Goal: Check status: Check status

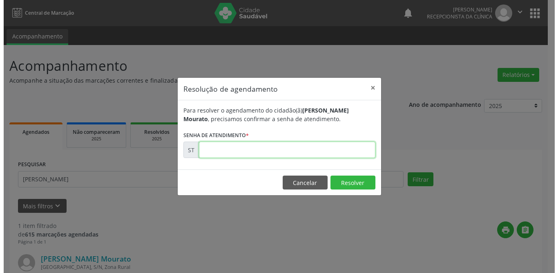
scroll to position [97, 0]
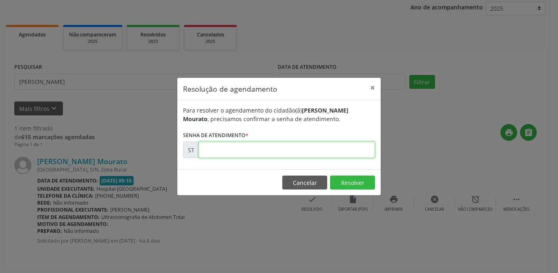
click at [278, 148] on input "text" at bounding box center [287, 149] width 177 height 16
type input "00023302"
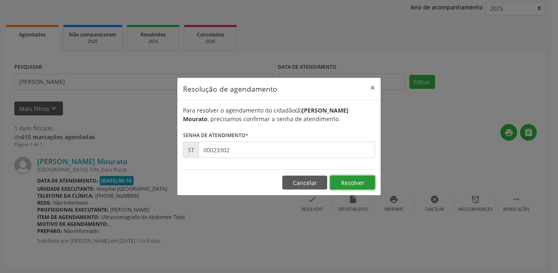
click at [354, 183] on button "Resolver" at bounding box center [352, 182] width 45 height 14
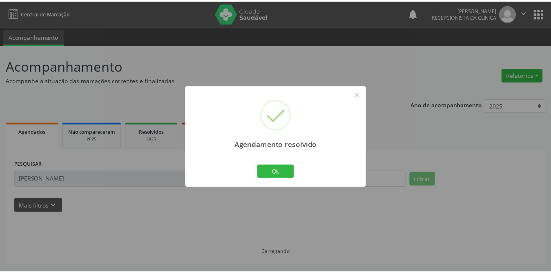
scroll to position [0, 0]
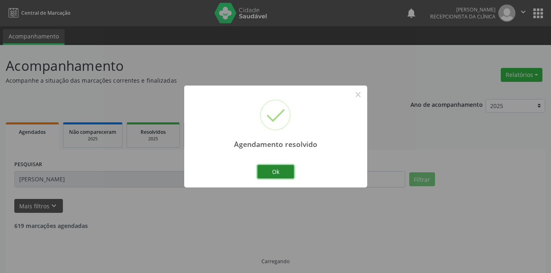
click at [271, 171] on button "Ok" at bounding box center [275, 172] width 37 height 14
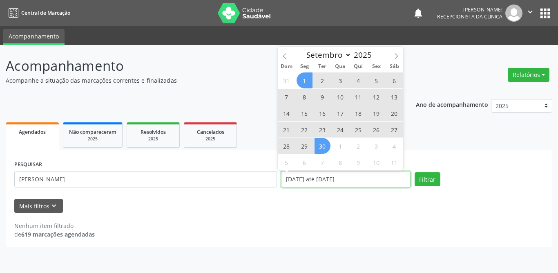
click at [348, 176] on input "[DATE] até [DATE]" at bounding box center [346, 179] width 130 height 16
click at [400, 56] on span at bounding box center [396, 54] width 14 height 14
select select "9"
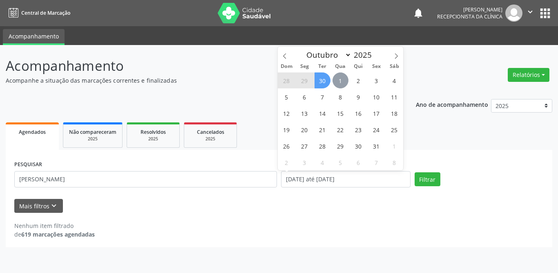
click at [339, 81] on span "1" at bounding box center [341, 80] width 16 height 16
type input "[DATE]"
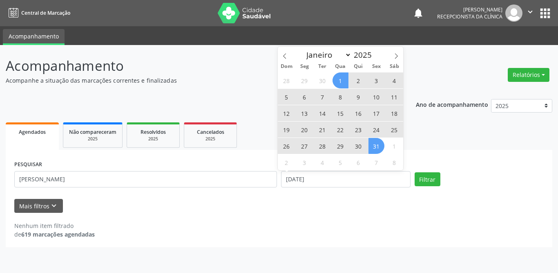
click at [383, 148] on span "31" at bounding box center [377, 146] width 16 height 16
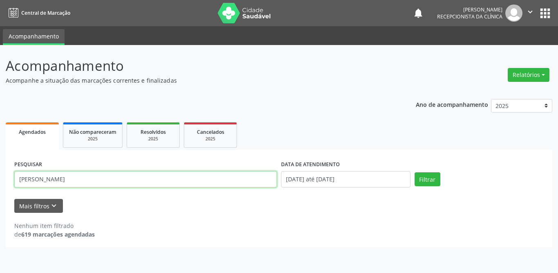
drag, startPoint x: 94, startPoint y: 178, endPoint x: 0, endPoint y: 178, distance: 94.4
click at [0, 178] on div "Acompanhamento Acompanhe a situação das marcações correntes e finalizadas Relat…" at bounding box center [279, 159] width 558 height 228
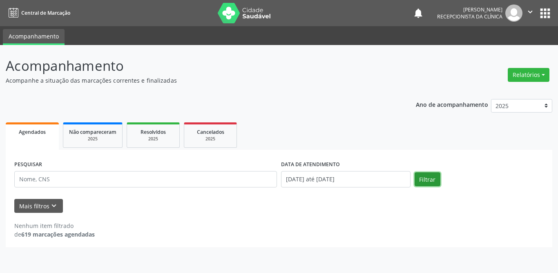
click at [422, 174] on button "Filtrar" at bounding box center [428, 179] width 26 height 14
